Goal: Task Accomplishment & Management: Manage account settings

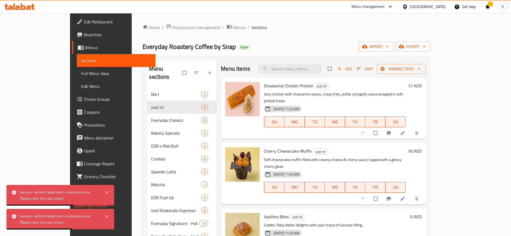
scroll to position [75, 0]
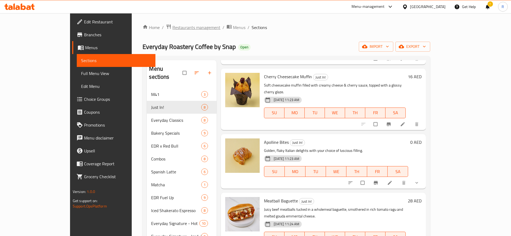
click at [172, 25] on span "Restaurants management" at bounding box center [196, 27] width 48 height 6
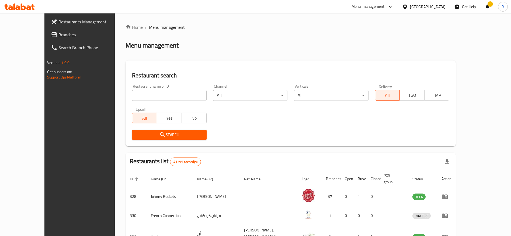
click at [153, 99] on input "search" at bounding box center [169, 95] width 74 height 11
type input "everyday roastery"
click button "Search" at bounding box center [169, 135] width 74 height 10
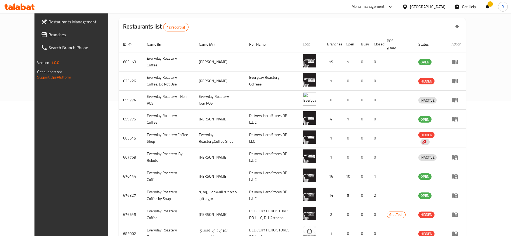
scroll to position [133, 0]
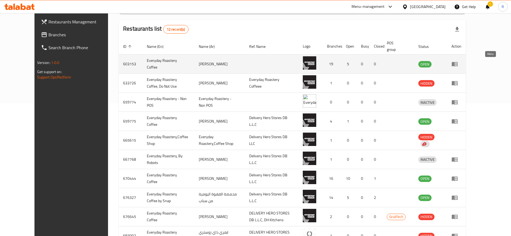
click at [461, 62] on link "enhanced table" at bounding box center [456, 64] width 10 height 6
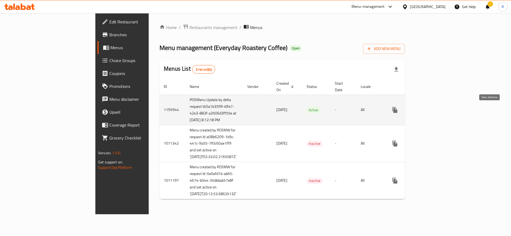
click at [436, 111] on icon "enhanced table" at bounding box center [433, 110] width 5 height 5
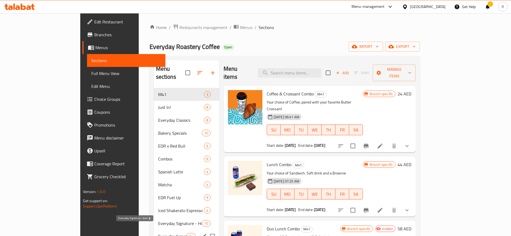
click at [158, 233] on span "Everyday Signature - Iced 🥤" at bounding box center [172, 236] width 29 height 6
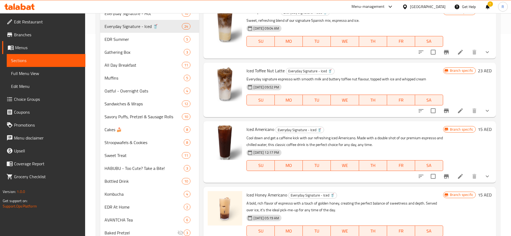
scroll to position [60, 0]
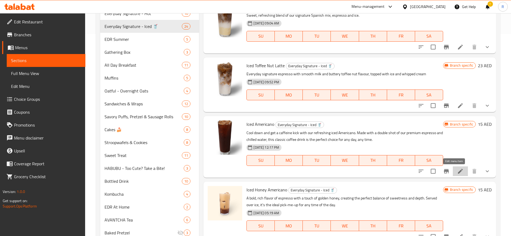
click at [457, 173] on icon at bounding box center [460, 171] width 6 height 6
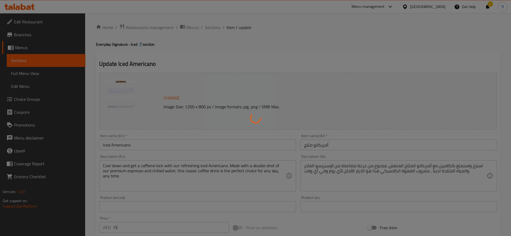
type input "اختيارك للحجم-"
type input "1"
type input "اختيارك من المزيج"
type input "1"
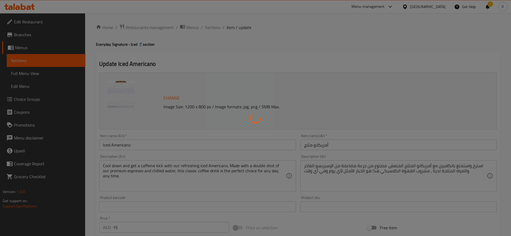
type input "1"
type input "اختيارك من الحليب"
type input "0"
type input "1"
type input "شوت اضافي"
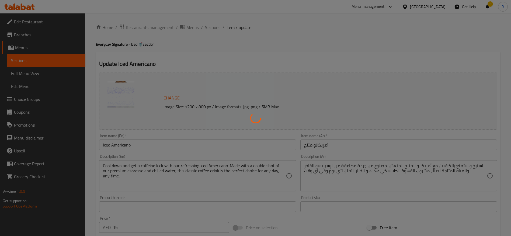
type input "0"
type input "2"
type input "دريزل إضافي"
type input "0"
type input "2"
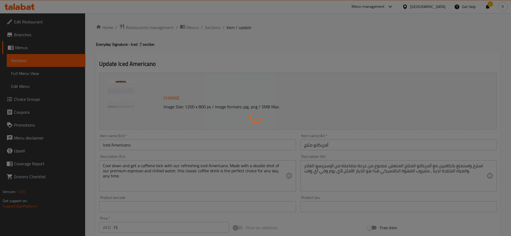
type input "صوصات إضافية"
type input "0"
type input "2"
type input "سيرب إضافي"
type input "0"
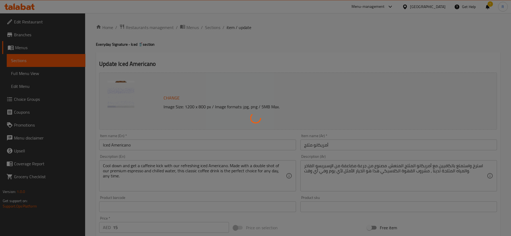
type input "2"
type input "اختيارك من السكر"
type input "1"
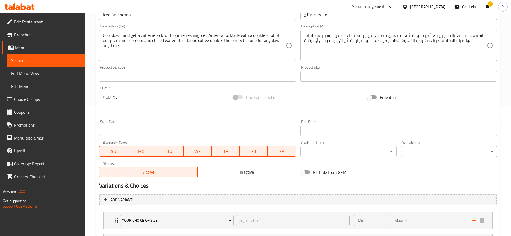
scroll to position [130, 0]
click at [251, 176] on span "Inactive" at bounding box center [247, 173] width 94 height 8
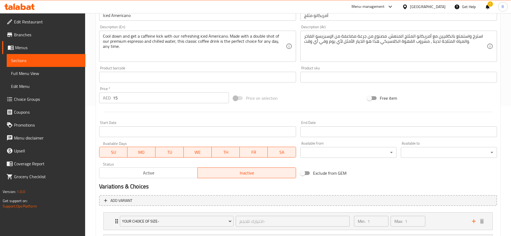
scroll to position [315, 0]
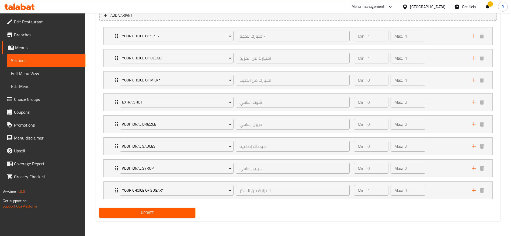
click at [191, 211] on span "Update" at bounding box center [147, 213] width 88 height 7
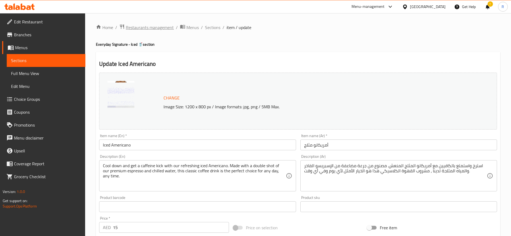
click at [158, 26] on span "Restaurants management" at bounding box center [150, 27] width 48 height 6
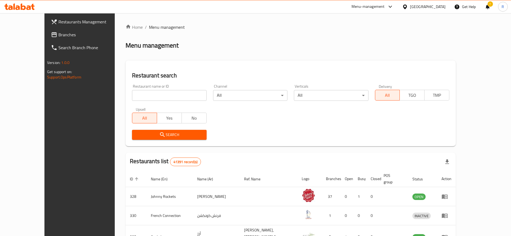
click at [154, 98] on input "search" at bounding box center [169, 95] width 74 height 11
type input "everyday roastery"
click button "Search" at bounding box center [169, 135] width 74 height 10
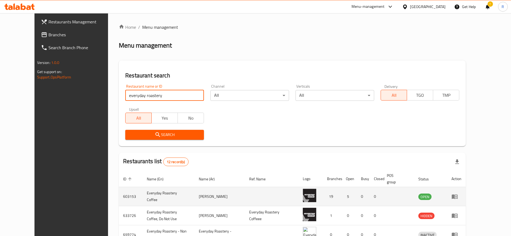
click at [457, 197] on icon "enhanced table" at bounding box center [455, 197] width 6 height 5
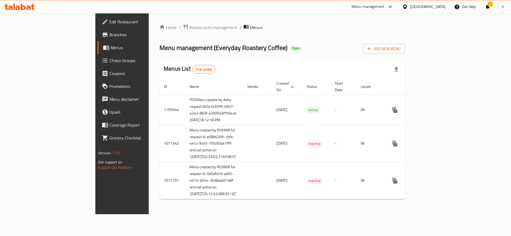
scroll to position [6, 0]
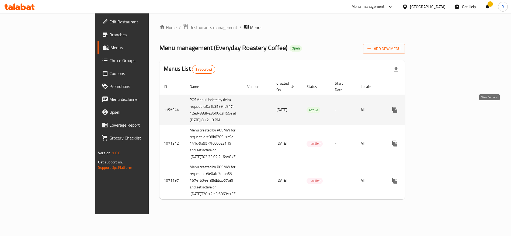
click at [437, 107] on icon "enhanced table" at bounding box center [433, 110] width 6 height 6
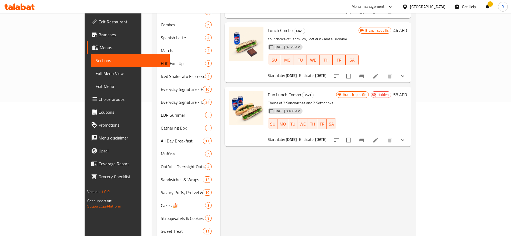
scroll to position [137, 0]
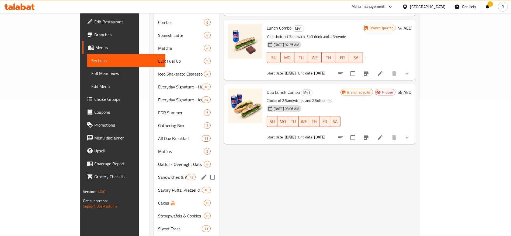
click at [158, 174] on span "Sandwiches & Wraps" at bounding box center [172, 177] width 29 height 6
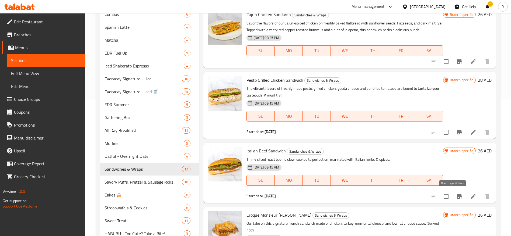
click at [457, 196] on icon "Branch-specific-item" at bounding box center [459, 197] width 5 height 4
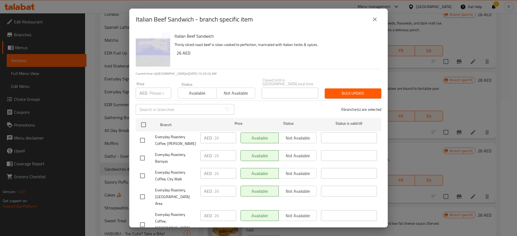
click at [230, 94] on span "Not available" at bounding box center [236, 93] width 34 height 8
click at [288, 138] on div "Available Not available" at bounding box center [278, 138] width 76 height 11
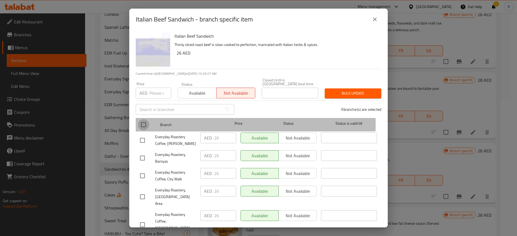
click at [141, 124] on input "checkbox" at bounding box center [143, 124] width 11 height 11
checkbox input "true"
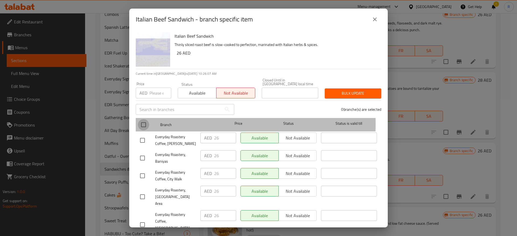
checkbox input "true"
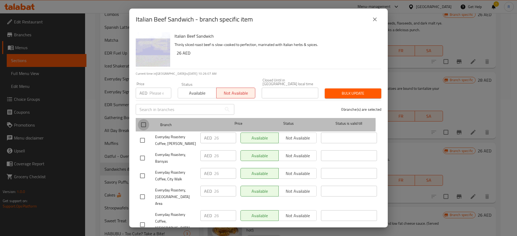
checkbox input "true"
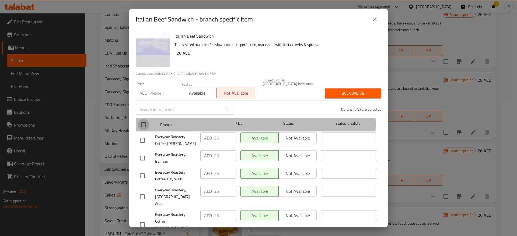
checkbox input "true"
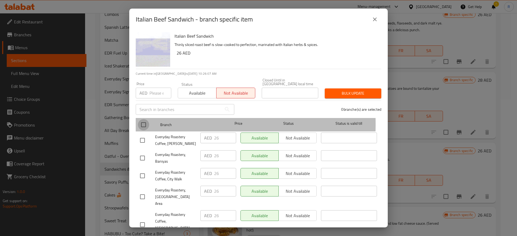
checkbox input "true"
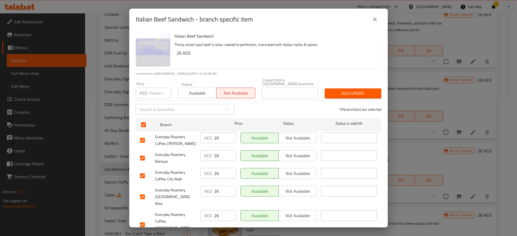
click at [335, 93] on span "Bulk update" at bounding box center [353, 93] width 48 height 7
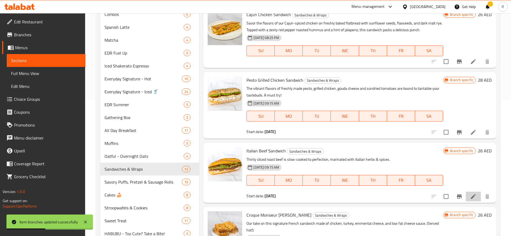
click at [471, 198] on icon at bounding box center [473, 196] width 5 height 5
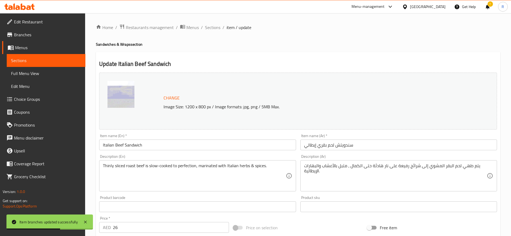
scroll to position [116, 0]
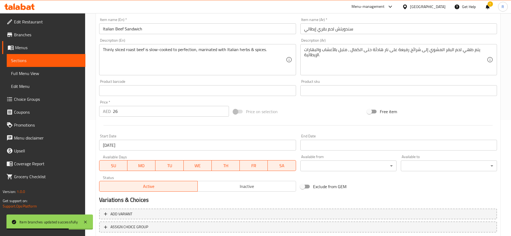
click at [264, 187] on span "Inactive" at bounding box center [247, 187] width 94 height 8
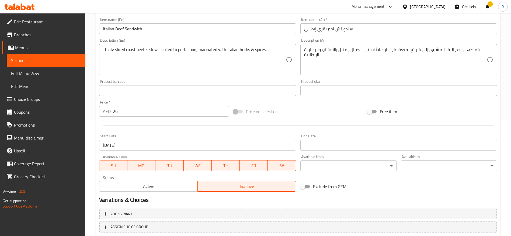
scroll to position [152, 0]
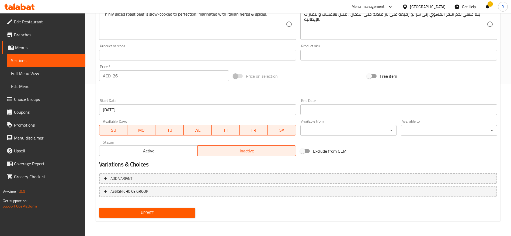
click at [176, 217] on button "Update" at bounding box center [147, 213] width 96 height 10
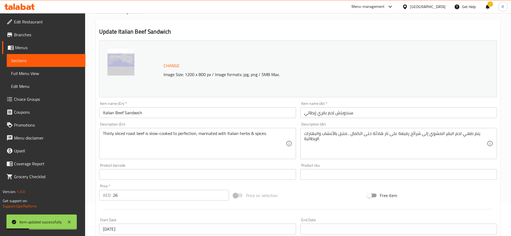
scroll to position [0, 0]
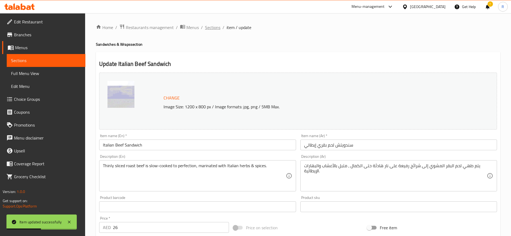
click at [213, 26] on span "Sections" at bounding box center [212, 27] width 15 height 6
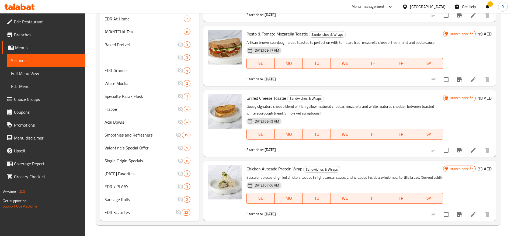
scroll to position [275, 0]
click at [456, 213] on icon "Branch-specific-item" at bounding box center [459, 215] width 6 height 6
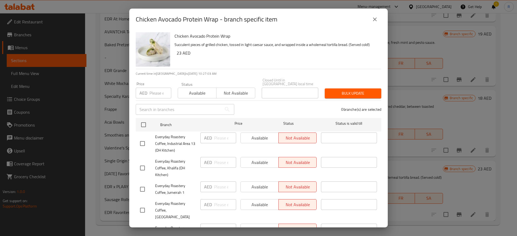
click at [239, 93] on span "Not available" at bounding box center [236, 93] width 34 height 8
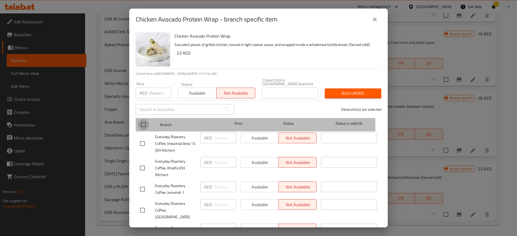
click at [144, 125] on input "checkbox" at bounding box center [143, 124] width 11 height 11
checkbox input "true"
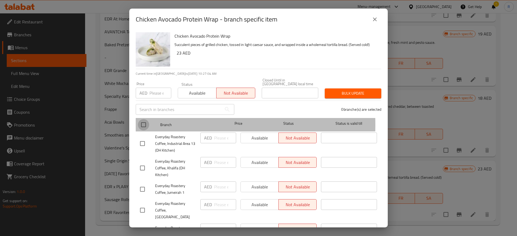
checkbox input "true"
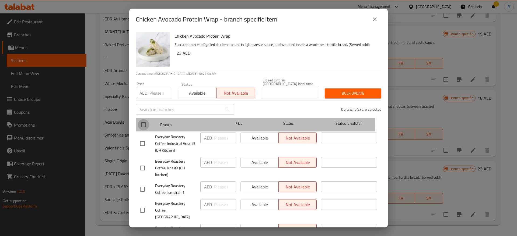
checkbox input "true"
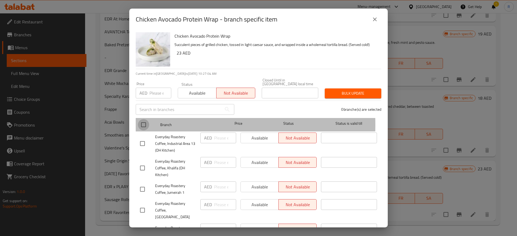
checkbox input "true"
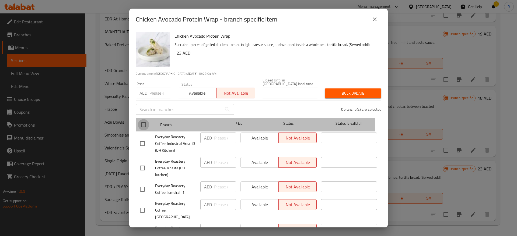
checkbox input "true"
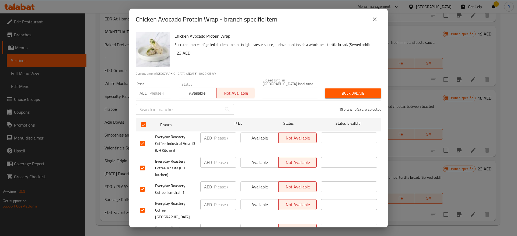
click at [344, 93] on span "Bulk update" at bounding box center [353, 93] width 48 height 7
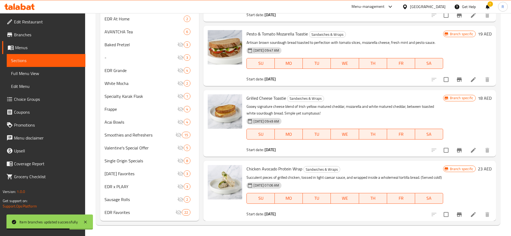
click at [467, 220] on div at bounding box center [460, 214] width 66 height 13
click at [466, 212] on li at bounding box center [473, 215] width 15 height 10
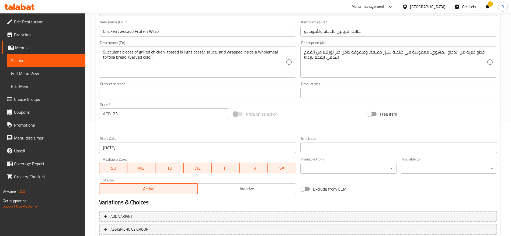
scroll to position [115, 0]
click at [265, 188] on span "Inactive" at bounding box center [247, 188] width 94 height 8
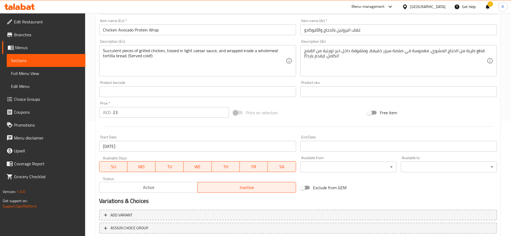
scroll to position [152, 0]
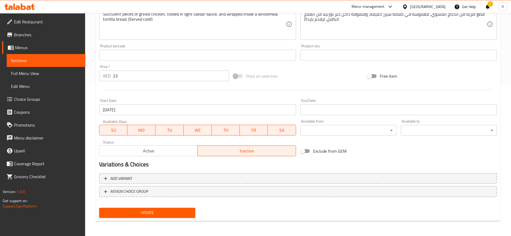
click at [182, 211] on span "Update" at bounding box center [147, 213] width 88 height 7
click at [172, 212] on span "Update" at bounding box center [147, 213] width 88 height 7
click at [178, 210] on span "Update" at bounding box center [147, 213] width 88 height 7
click at [177, 215] on span "Update" at bounding box center [147, 213] width 88 height 7
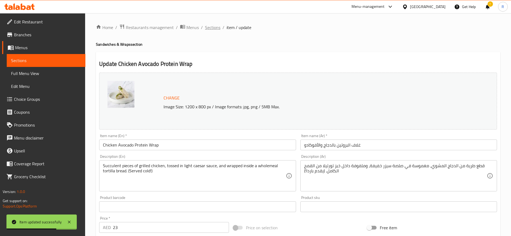
click at [216, 29] on span "Sections" at bounding box center [212, 27] width 15 height 6
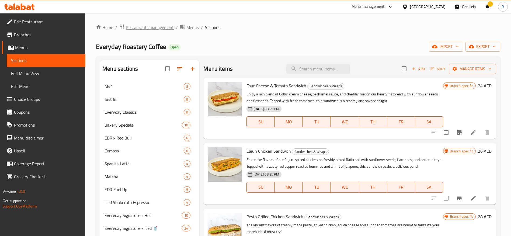
click at [158, 27] on span "Restaurants management" at bounding box center [150, 27] width 48 height 6
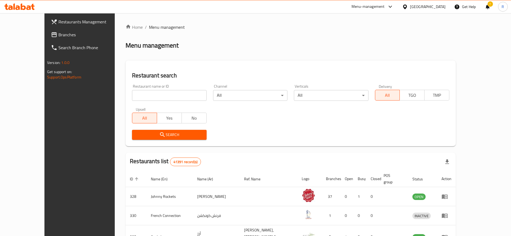
click at [145, 92] on input "search" at bounding box center [169, 95] width 74 height 11
type input "everyday roastery"
click button "Search" at bounding box center [169, 135] width 74 height 10
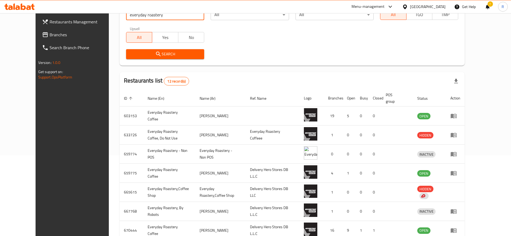
scroll to position [103, 0]
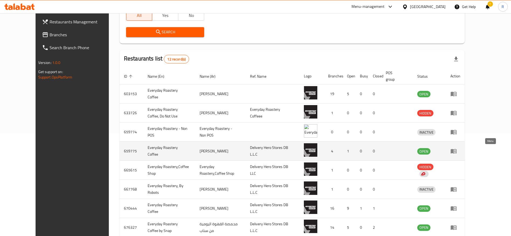
click at [456, 152] on icon "enhanced table" at bounding box center [455, 152] width 2 height 2
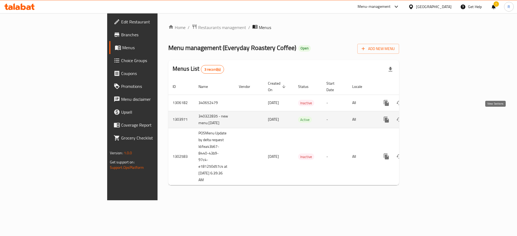
click at [428, 120] on icon "enhanced table" at bounding box center [425, 120] width 6 height 6
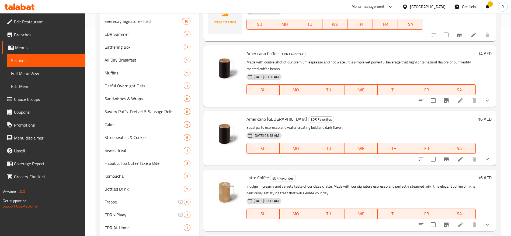
scroll to position [212, 0]
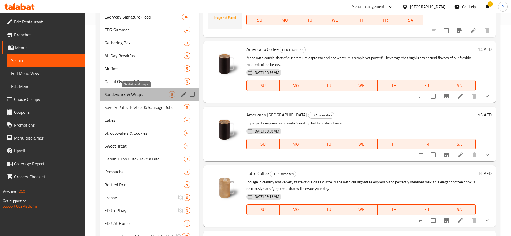
click at [148, 92] on span "Sandwiches & Wraps" at bounding box center [136, 94] width 64 height 6
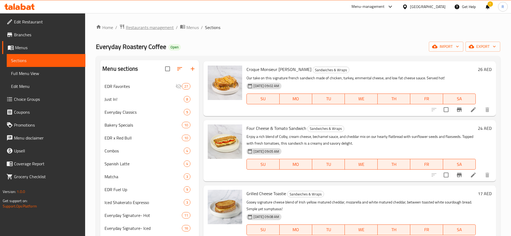
click at [157, 29] on span "Restaurants management" at bounding box center [150, 27] width 48 height 6
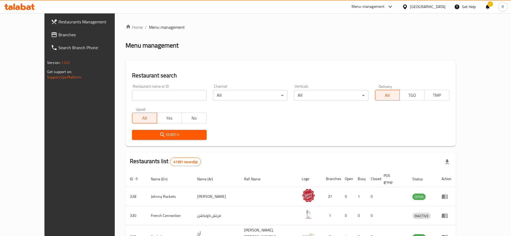
click at [132, 95] on input "search" at bounding box center [169, 95] width 74 height 11
type input "everyday roastery"
click button "Search" at bounding box center [169, 135] width 74 height 10
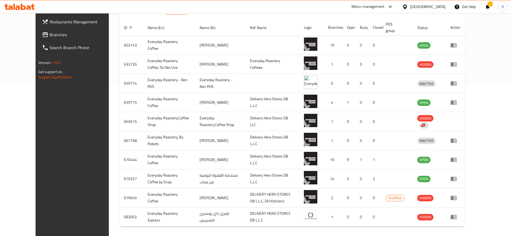
scroll to position [156, 0]
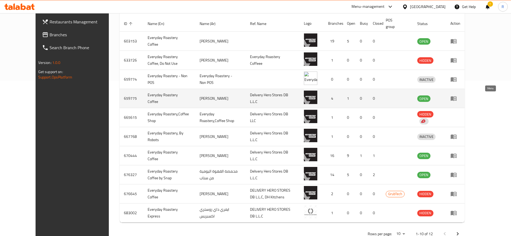
click at [456, 97] on icon "enhanced table" at bounding box center [453, 99] width 6 height 5
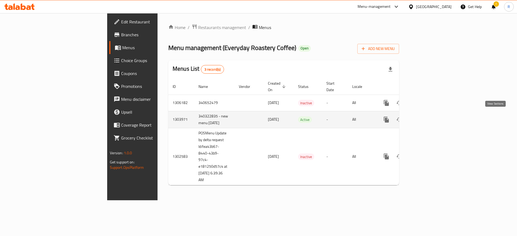
click at [428, 117] on icon "enhanced table" at bounding box center [425, 119] width 5 height 5
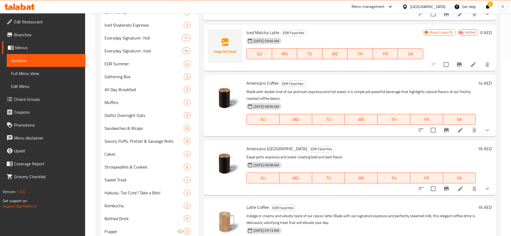
scroll to position [179, 0]
click at [134, 127] on span "Sandwiches & Wraps" at bounding box center [136, 127] width 64 height 6
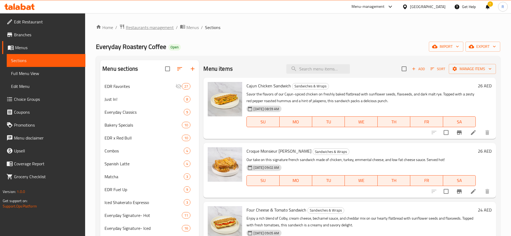
click at [153, 26] on span "Restaurants management" at bounding box center [150, 27] width 48 height 6
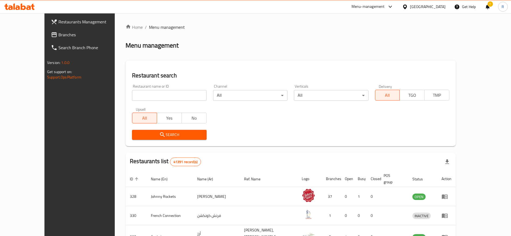
click at [136, 97] on input "search" at bounding box center [169, 95] width 74 height 11
type input "everyday roastery"
click button "Search" at bounding box center [169, 135] width 74 height 10
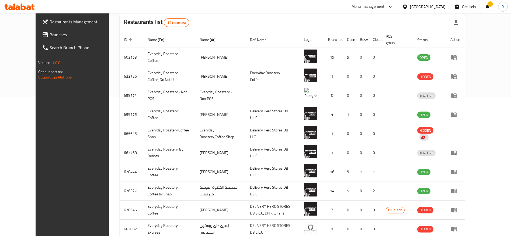
scroll to position [171, 0]
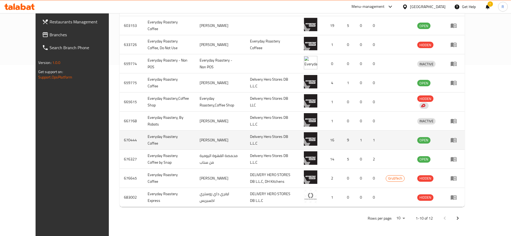
click at [457, 142] on icon "enhanced table" at bounding box center [453, 140] width 6 height 6
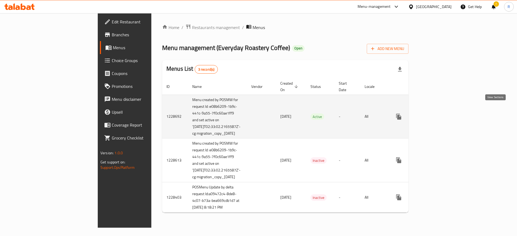
click at [444, 114] on link "enhanced table" at bounding box center [437, 116] width 13 height 13
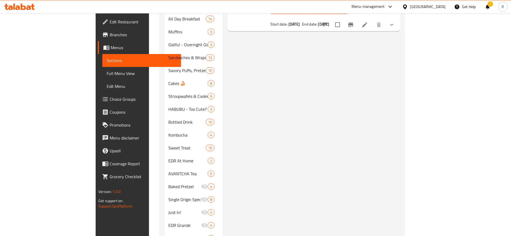
scroll to position [256, 0]
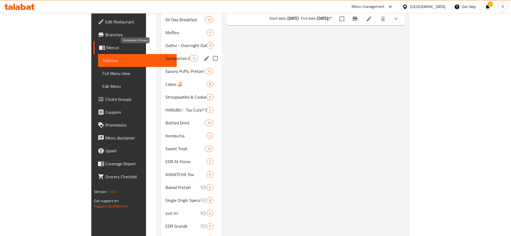
click at [165, 55] on span "Sandwiches & Wraps" at bounding box center [177, 58] width 24 height 6
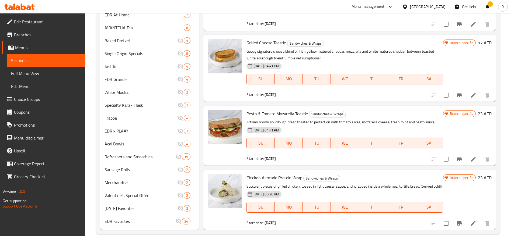
scroll to position [404, 0]
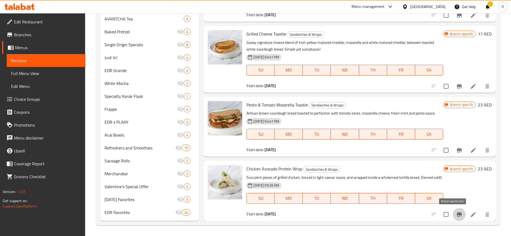
click at [456, 215] on icon "Branch-specific-item" at bounding box center [459, 215] width 6 height 6
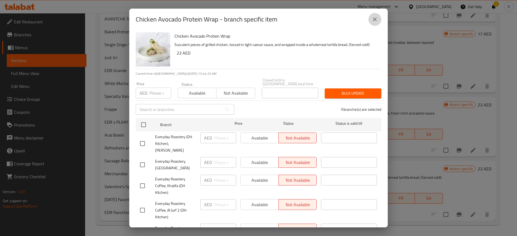
click at [372, 19] on icon "close" at bounding box center [375, 19] width 6 height 6
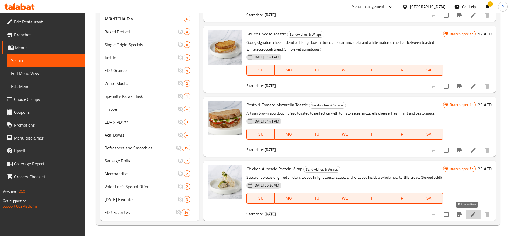
click at [470, 215] on icon at bounding box center [473, 215] width 6 height 6
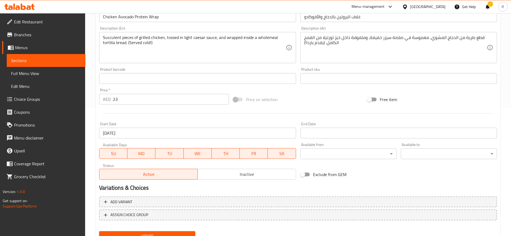
scroll to position [152, 0]
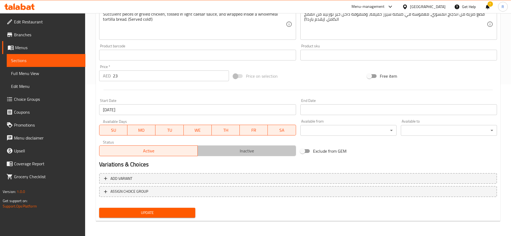
click at [261, 151] on span "Inactive" at bounding box center [247, 151] width 94 height 8
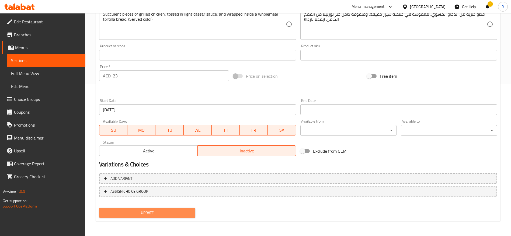
click at [164, 215] on span "Update" at bounding box center [147, 213] width 88 height 7
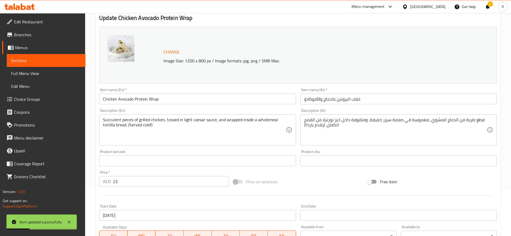
scroll to position [0, 0]
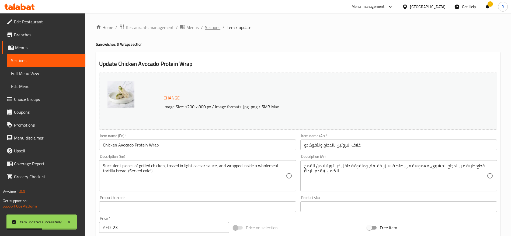
click at [209, 27] on span "Sections" at bounding box center [212, 27] width 15 height 6
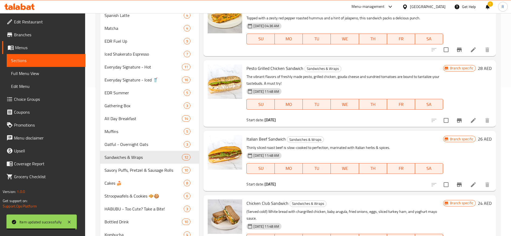
scroll to position [149, 0]
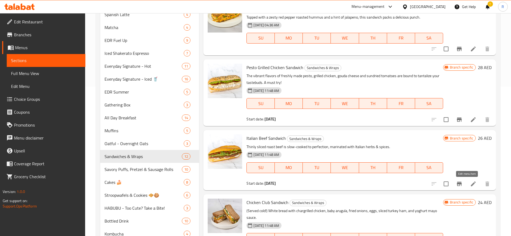
click at [470, 183] on icon at bounding box center [473, 184] width 6 height 6
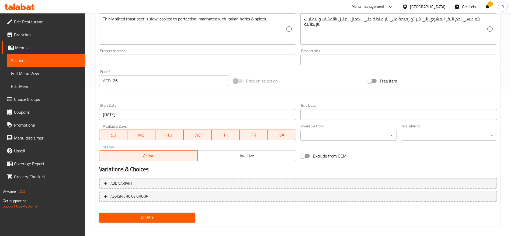
scroll to position [152, 0]
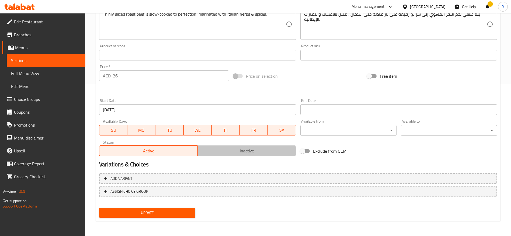
click at [245, 155] on span "Inactive" at bounding box center [247, 151] width 94 height 8
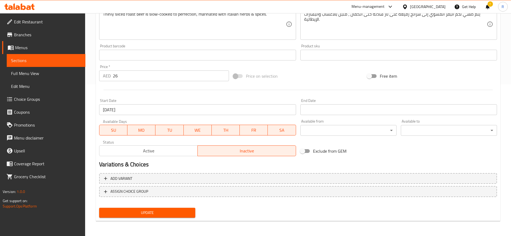
click at [182, 212] on span "Update" at bounding box center [147, 213] width 88 height 7
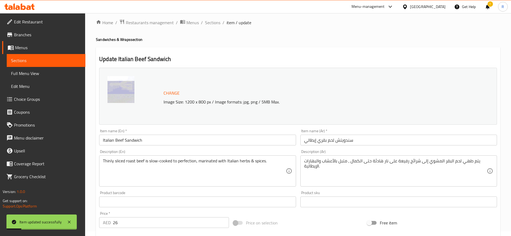
scroll to position [0, 0]
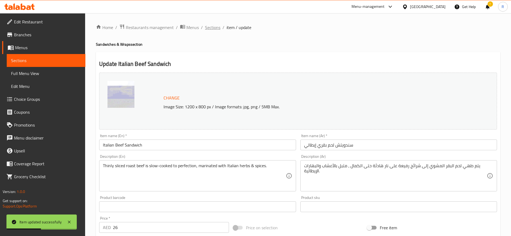
click at [209, 28] on span "Sections" at bounding box center [212, 27] width 15 height 6
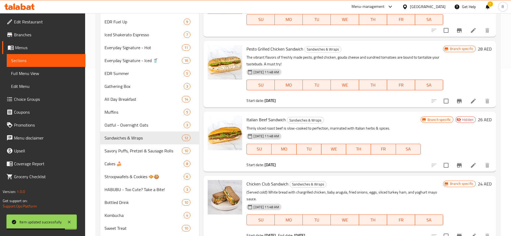
scroll to position [169, 0]
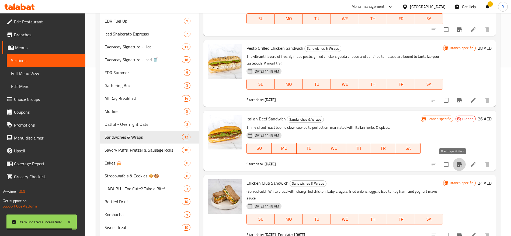
click at [456, 164] on icon "Branch-specific-item" at bounding box center [459, 165] width 6 height 6
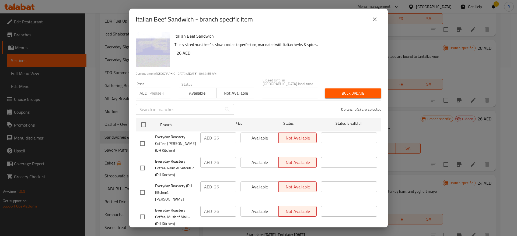
click at [232, 98] on button "Not available" at bounding box center [235, 93] width 39 height 11
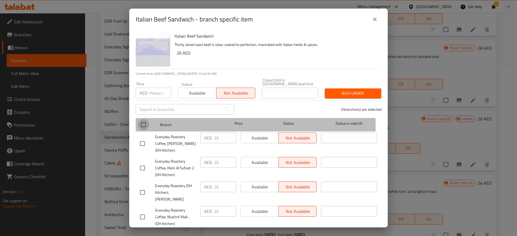
click at [144, 127] on input "checkbox" at bounding box center [143, 124] width 11 height 11
checkbox input "true"
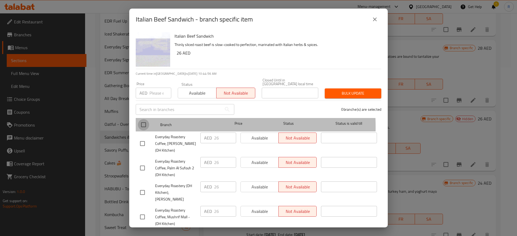
checkbox input "true"
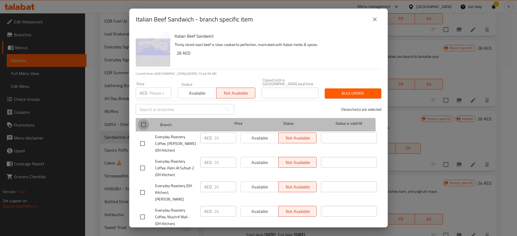
checkbox input "true"
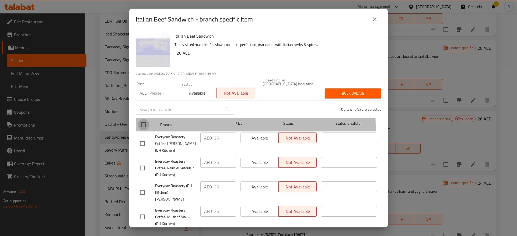
checkbox input "true"
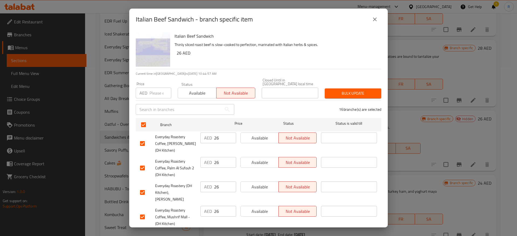
click at [350, 91] on span "Bulk update" at bounding box center [353, 93] width 48 height 7
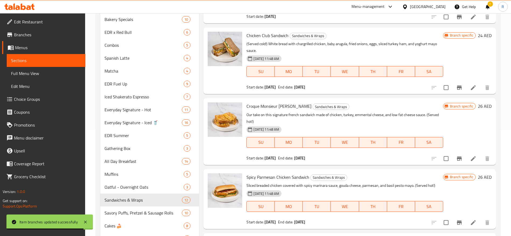
scroll to position [0, 0]
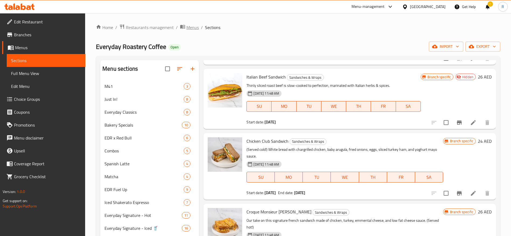
click at [191, 28] on span "Menus" at bounding box center [192, 27] width 12 height 6
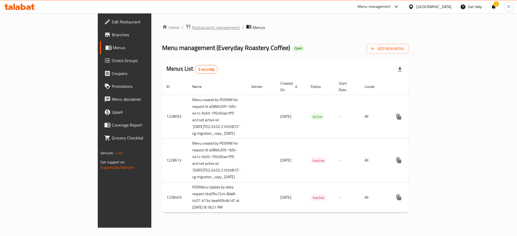
click at [192, 28] on span "Restaurants management" at bounding box center [216, 27] width 48 height 6
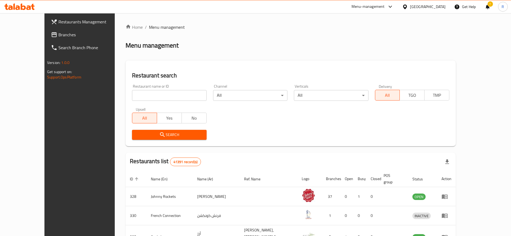
click at [132, 92] on input "search" at bounding box center [169, 95] width 74 height 11
type input "everyday roastery"
click button "Search" at bounding box center [169, 135] width 74 height 10
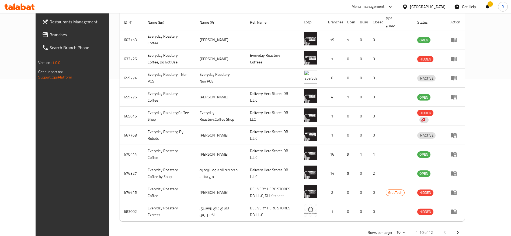
scroll to position [171, 0]
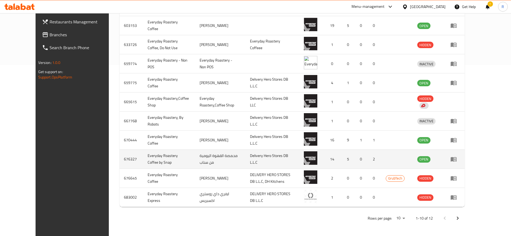
click at [457, 160] on icon "enhanced table" at bounding box center [453, 159] width 6 height 6
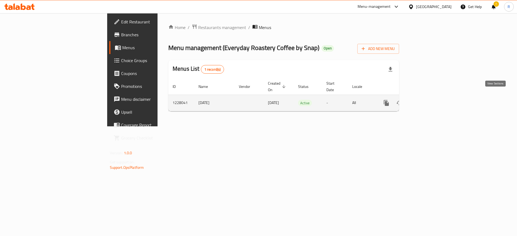
click at [428, 100] on icon "enhanced table" at bounding box center [425, 103] width 6 height 6
